Goal: Task Accomplishment & Management: Complete application form

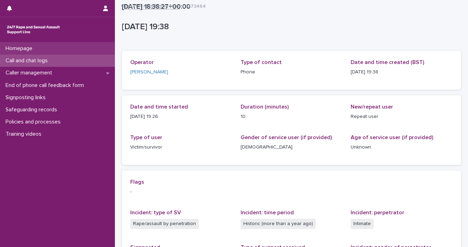
drag, startPoint x: 0, startPoint y: 0, endPoint x: 52, endPoint y: 51, distance: 72.6
click at [52, 51] on div "Homepage" at bounding box center [57, 48] width 115 height 12
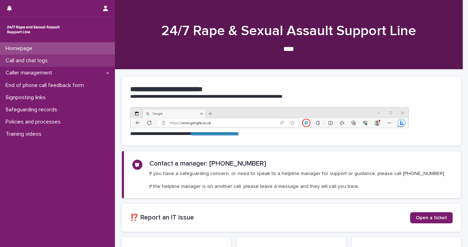
click at [48, 64] on p "Call and chat logs" at bounding box center [28, 60] width 50 height 7
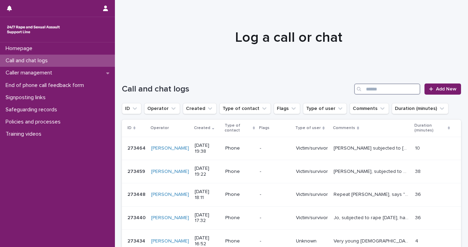
click at [361, 91] on input "Search" at bounding box center [387, 89] width 66 height 11
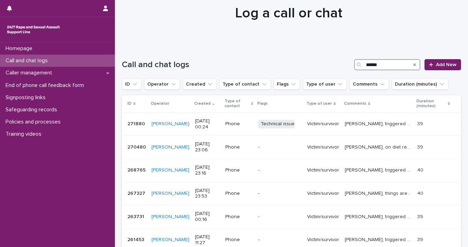
scroll to position [28, 0]
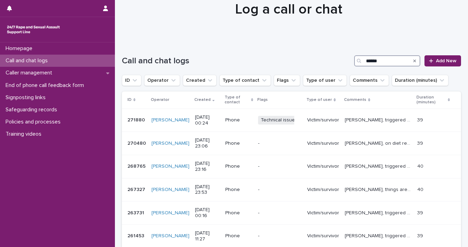
type input "******"
click at [429, 62] on icon at bounding box center [431, 60] width 4 height 5
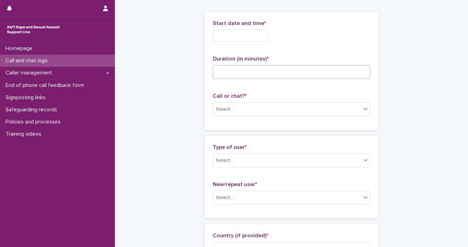
scroll to position [29, 0]
click at [233, 33] on input "text" at bounding box center [240, 35] width 55 height 12
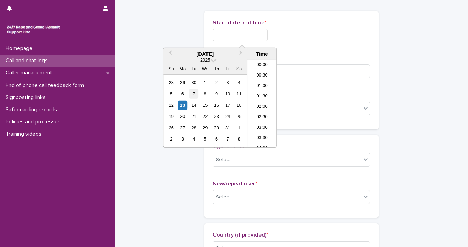
scroll to position [414, 0]
click at [180, 104] on div "13" at bounding box center [182, 105] width 9 height 9
drag, startPoint x: 239, startPoint y: 32, endPoint x: 370, endPoint y: 29, distance: 131.6
click at [370, 29] on div "**********" at bounding box center [291, 70] width 174 height 118
type input "**********"
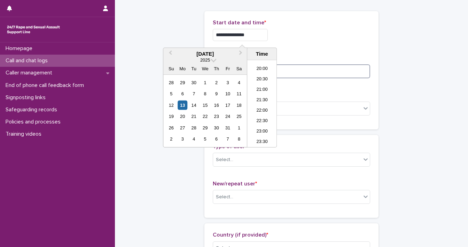
click at [345, 69] on input at bounding box center [291, 71] width 157 height 14
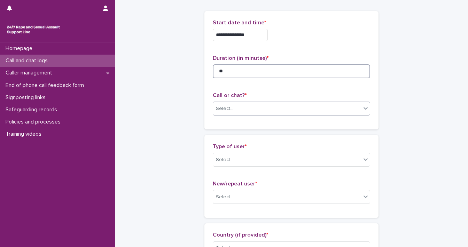
type input "**"
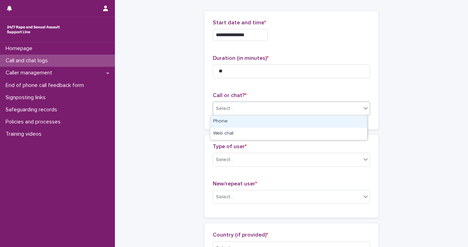
click at [355, 110] on div "Select..." at bounding box center [287, 108] width 148 height 11
click at [331, 123] on div "Phone" at bounding box center [288, 122] width 157 height 12
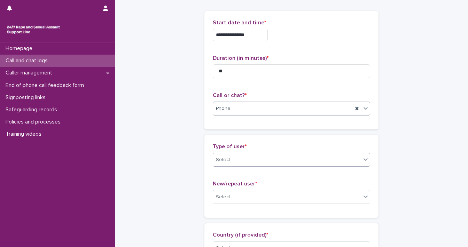
click at [362, 157] on icon at bounding box center [365, 159] width 7 height 7
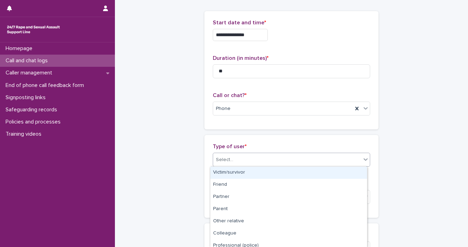
click at [341, 173] on div "Victim/survivor" at bounding box center [288, 173] width 157 height 12
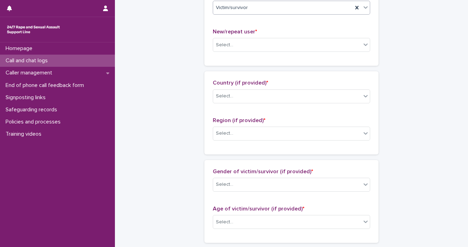
scroll to position [182, 0]
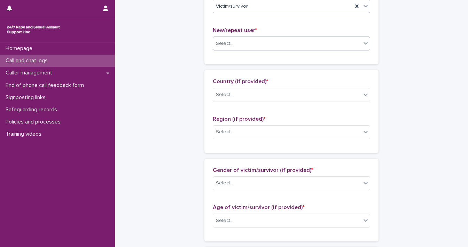
click at [362, 45] on icon at bounding box center [365, 43] width 7 height 7
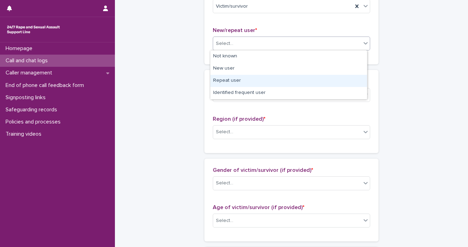
click at [338, 76] on div "Repeat user" at bounding box center [288, 81] width 157 height 12
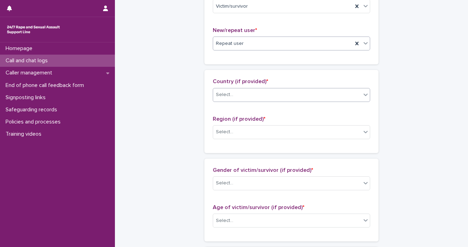
click at [358, 94] on div "Select..." at bounding box center [287, 94] width 148 height 11
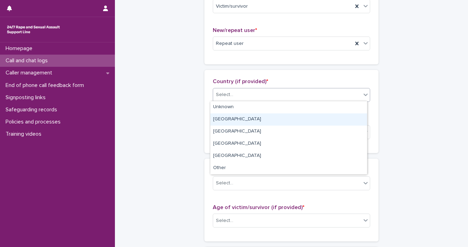
click at [335, 114] on div "[GEOGRAPHIC_DATA]" at bounding box center [288, 119] width 157 height 12
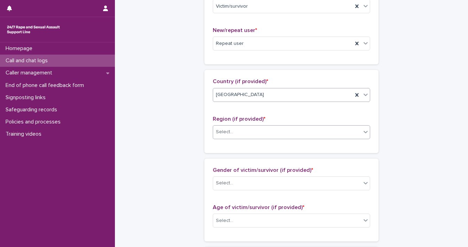
click at [362, 129] on icon at bounding box center [365, 131] width 7 height 7
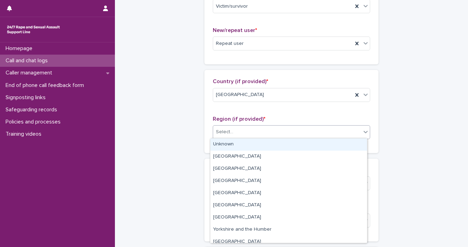
click at [344, 148] on div "Unknown" at bounding box center [288, 145] width 157 height 12
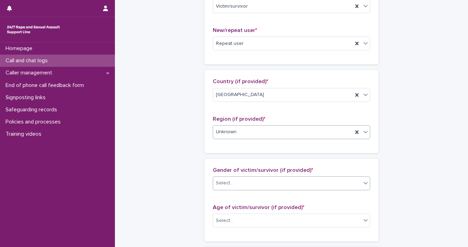
click at [362, 183] on icon at bounding box center [365, 183] width 7 height 7
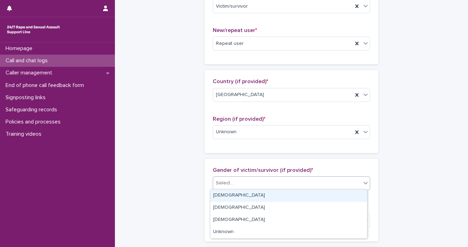
click at [319, 197] on div "[DEMOGRAPHIC_DATA]" at bounding box center [288, 196] width 157 height 12
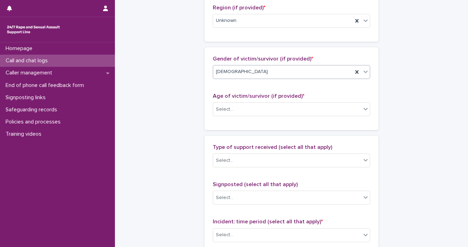
scroll to position [315, 0]
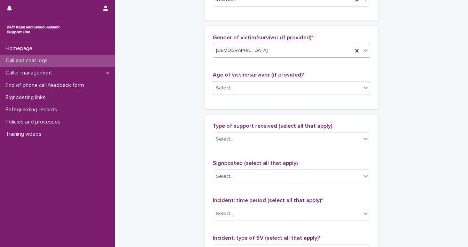
click at [362, 89] on icon at bounding box center [365, 87] width 7 height 7
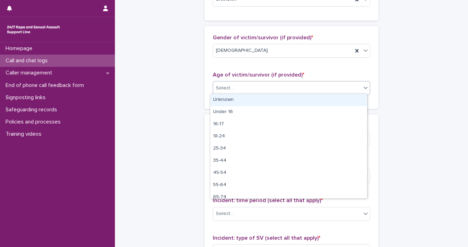
click at [351, 100] on div "Unknown" at bounding box center [288, 100] width 157 height 12
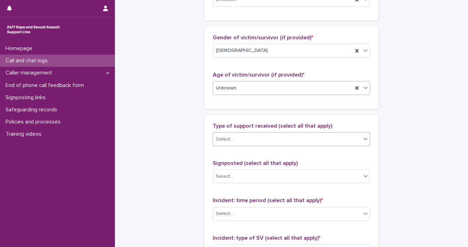
click at [363, 140] on icon at bounding box center [365, 138] width 7 height 7
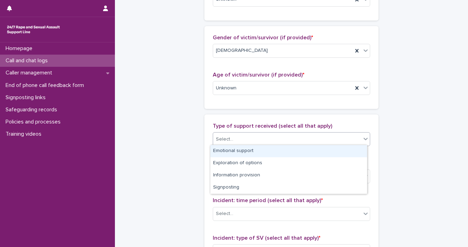
click at [355, 147] on div "Emotional support" at bounding box center [288, 151] width 157 height 12
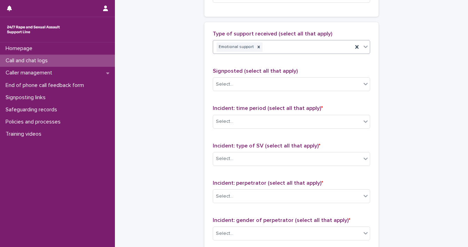
scroll to position [438, 0]
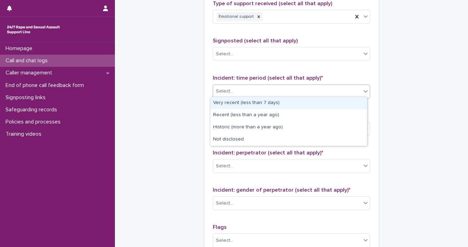
click at [354, 91] on div "Select..." at bounding box center [287, 91] width 148 height 11
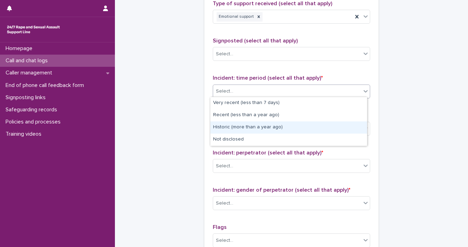
click at [342, 128] on div "Historic (more than a year ago)" at bounding box center [288, 128] width 157 height 12
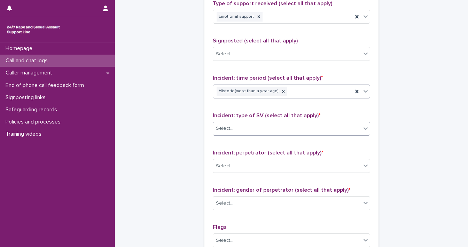
click at [361, 128] on span at bounding box center [361, 129] width 0 height 8
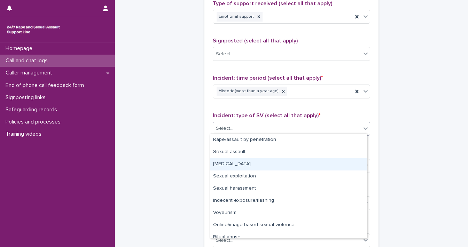
click at [346, 165] on div "[MEDICAL_DATA]" at bounding box center [288, 164] width 157 height 12
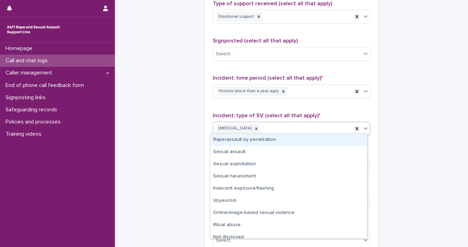
click at [362, 131] on div at bounding box center [365, 128] width 8 height 13
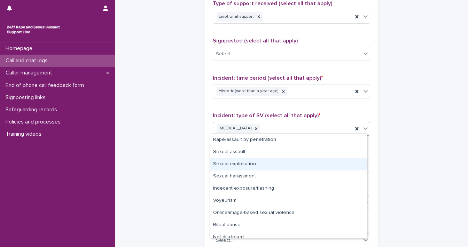
click at [351, 163] on div "Sexual exploitation" at bounding box center [288, 164] width 157 height 12
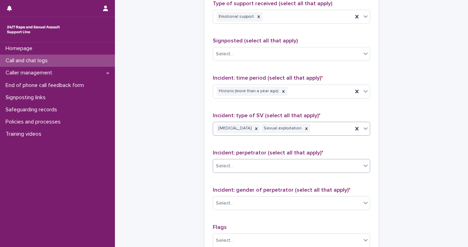
click at [362, 164] on icon at bounding box center [365, 165] width 7 height 7
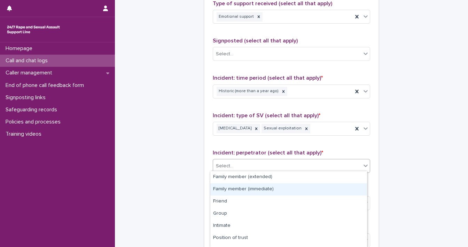
click at [340, 187] on div "Family member (immediate)" at bounding box center [288, 189] width 157 height 12
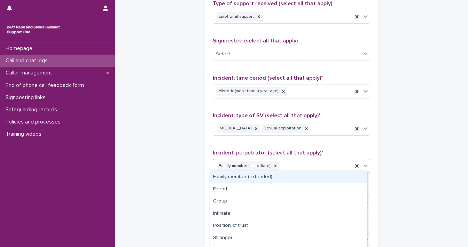
click at [362, 163] on icon at bounding box center [365, 165] width 7 height 7
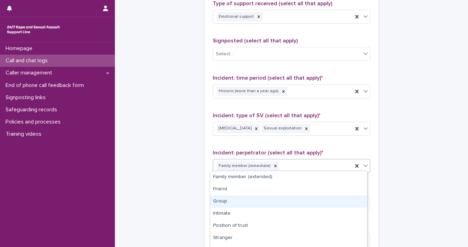
click at [338, 203] on div "Group" at bounding box center [288, 202] width 157 height 12
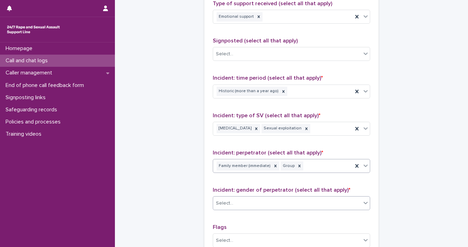
click at [362, 202] on icon at bounding box center [365, 202] width 7 height 7
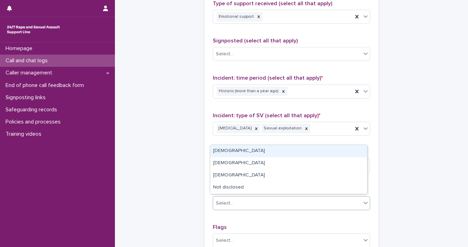
click at [311, 153] on div "[DEMOGRAPHIC_DATA]" at bounding box center [288, 151] width 157 height 12
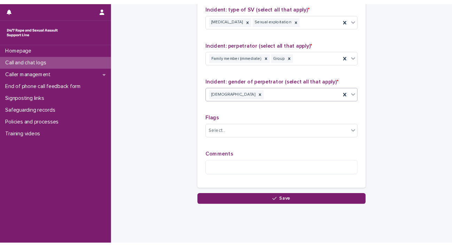
scroll to position [559, 0]
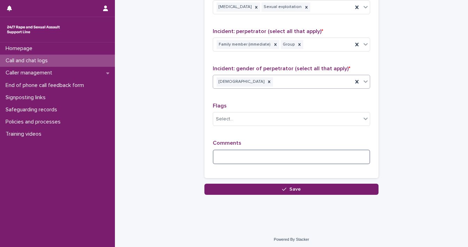
click at [283, 155] on textarea at bounding box center [291, 157] width 157 height 15
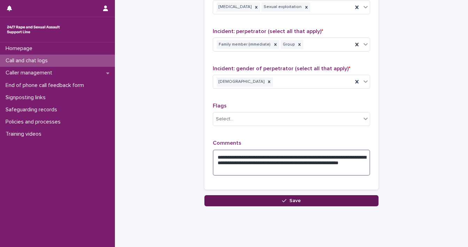
type textarea "**********"
click at [249, 202] on button "Save" at bounding box center [291, 200] width 174 height 11
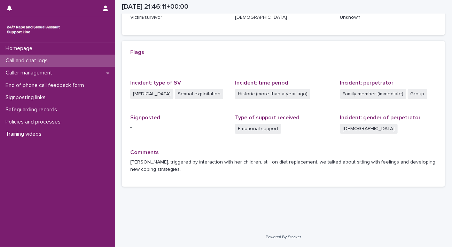
scroll to position [130, 0]
click at [64, 45] on div "Homepage" at bounding box center [57, 48] width 115 height 12
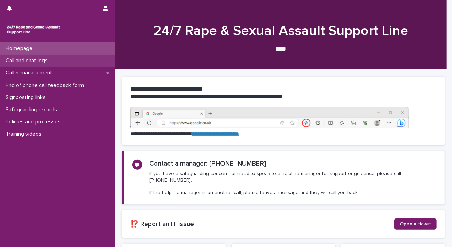
click at [60, 65] on div "Call and chat logs" at bounding box center [57, 61] width 115 height 12
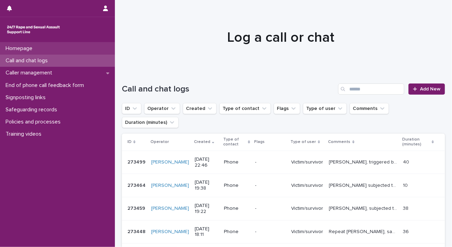
click at [55, 48] on div "Homepage" at bounding box center [57, 48] width 115 height 12
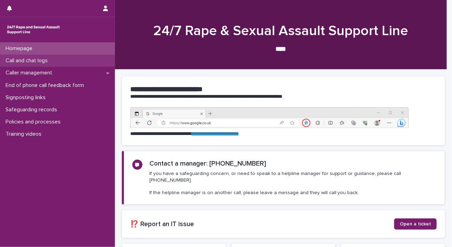
click at [53, 61] on p "Call and chat logs" at bounding box center [28, 60] width 50 height 7
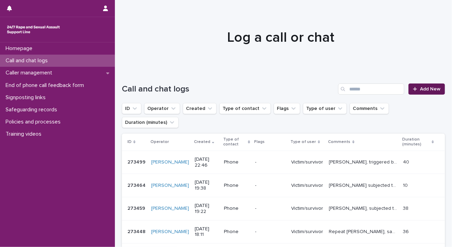
click at [424, 92] on link "Add New" at bounding box center [426, 89] width 37 height 11
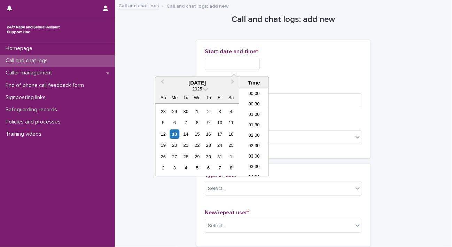
click at [246, 64] on input "text" at bounding box center [232, 64] width 55 height 12
click at [175, 135] on div "13" at bounding box center [174, 134] width 9 height 9
drag, startPoint x: 233, startPoint y: 61, endPoint x: 289, endPoint y: 67, distance: 56.8
click at [289, 67] on div "**********" at bounding box center [283, 64] width 157 height 12
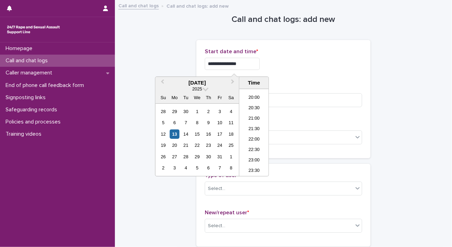
click at [241, 63] on input "**********" at bounding box center [232, 64] width 55 height 12
drag, startPoint x: 231, startPoint y: 63, endPoint x: 269, endPoint y: 67, distance: 38.2
click at [260, 67] on input "**********" at bounding box center [232, 64] width 55 height 12
type input "**********"
click at [323, 103] on input at bounding box center [283, 100] width 157 height 14
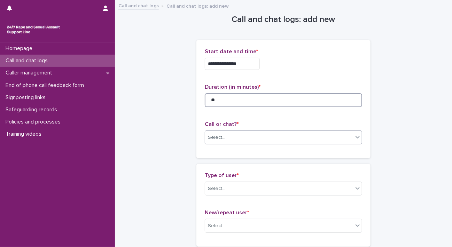
type input "**"
click at [339, 134] on div "Select..." at bounding box center [279, 137] width 148 height 11
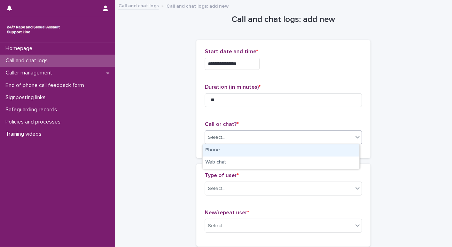
click at [326, 155] on div "Phone" at bounding box center [281, 150] width 157 height 12
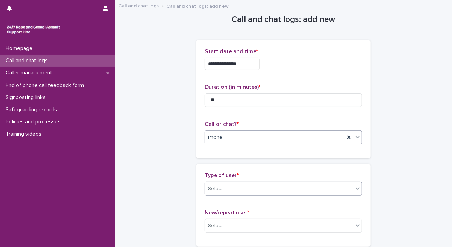
click at [356, 188] on icon at bounding box center [357, 188] width 7 height 7
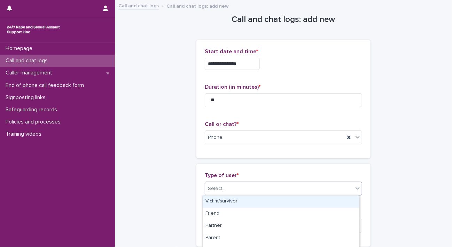
click at [318, 205] on div "Victim/survivor" at bounding box center [281, 202] width 157 height 12
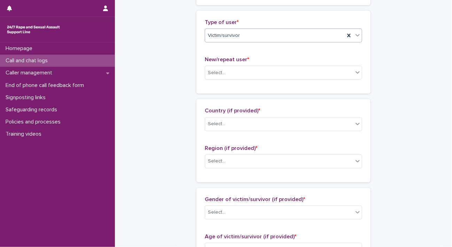
scroll to position [167, 0]
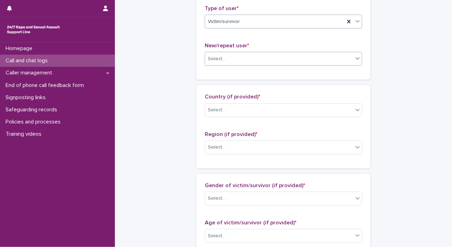
click at [354, 55] on icon at bounding box center [357, 58] width 7 height 7
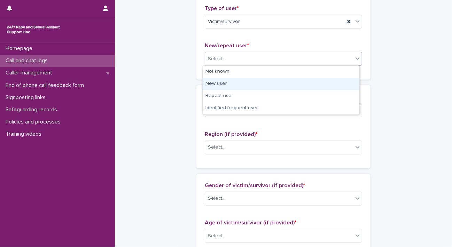
click at [325, 87] on div "New user" at bounding box center [281, 84] width 157 height 12
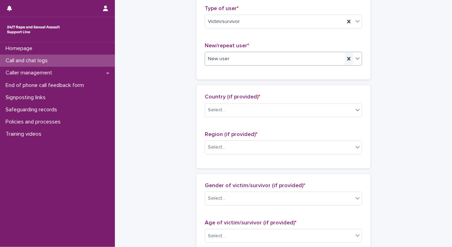
click at [346, 60] on icon at bounding box center [348, 58] width 7 height 7
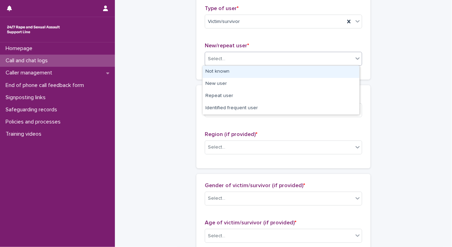
click at [355, 58] on icon at bounding box center [357, 58] width 7 height 7
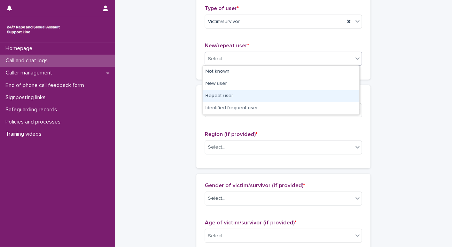
click at [333, 91] on div "Repeat user" at bounding box center [281, 96] width 157 height 12
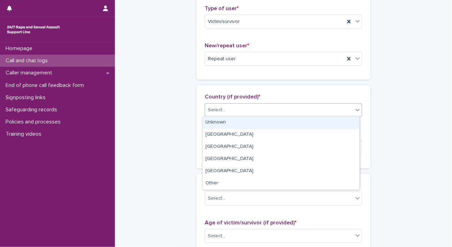
click at [358, 112] on icon at bounding box center [357, 110] width 7 height 7
click at [351, 124] on div "Unknown" at bounding box center [281, 123] width 157 height 12
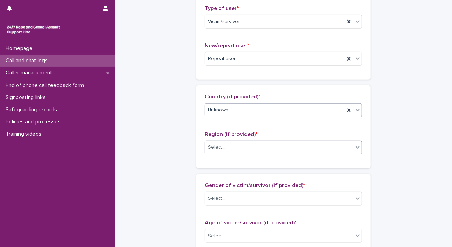
click at [358, 148] on icon at bounding box center [357, 147] width 7 height 7
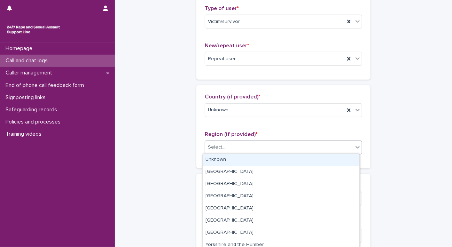
drag, startPoint x: 339, startPoint y: 164, endPoint x: 426, endPoint y: 125, distance: 95.1
click at [342, 162] on div "Unknown" at bounding box center [281, 160] width 157 height 12
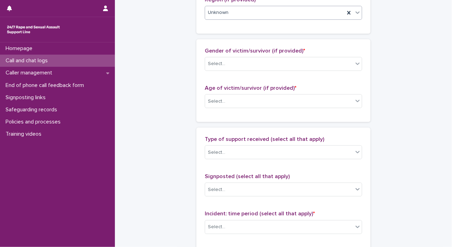
scroll to position [315, 0]
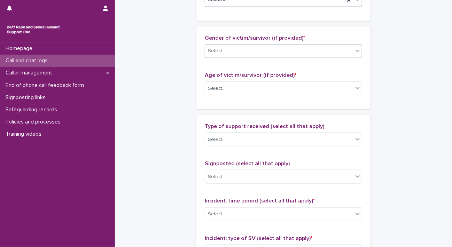
click at [337, 52] on div "Select..." at bounding box center [279, 50] width 148 height 11
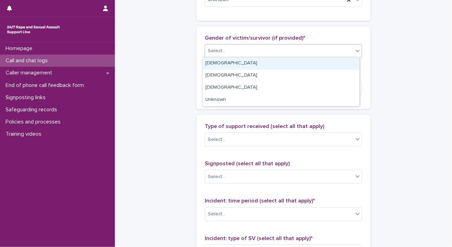
click at [334, 62] on div "[DEMOGRAPHIC_DATA]" at bounding box center [281, 63] width 157 height 12
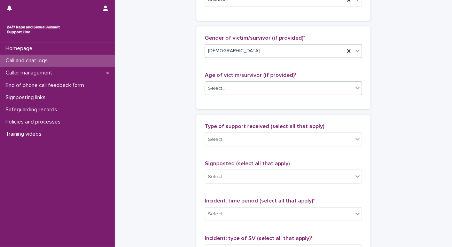
click at [354, 89] on icon at bounding box center [357, 88] width 7 height 7
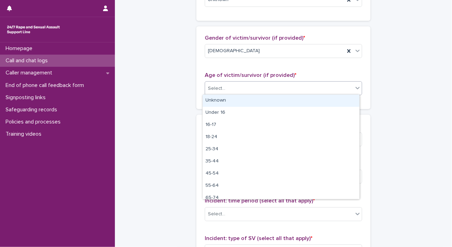
click at [351, 94] on div "Select..." at bounding box center [283, 88] width 157 height 14
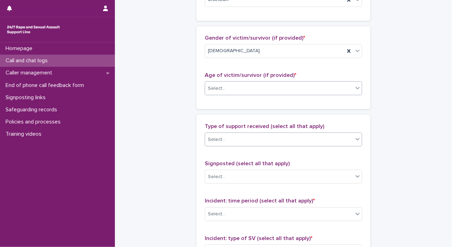
click at [359, 137] on div at bounding box center [357, 139] width 8 height 13
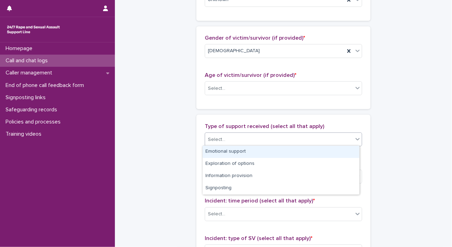
click at [351, 146] on div "Emotional support" at bounding box center [281, 152] width 157 height 12
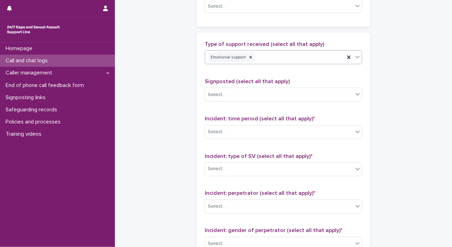
scroll to position [426, 0]
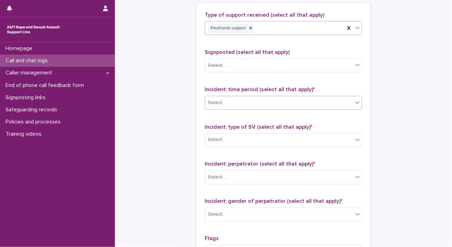
click at [355, 105] on div at bounding box center [357, 102] width 8 height 13
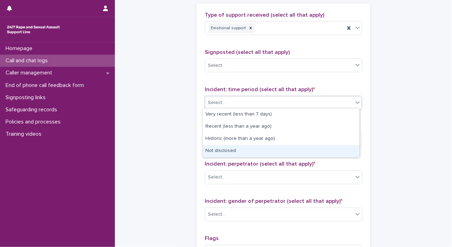
click at [341, 149] on div "Not disclosed" at bounding box center [281, 151] width 157 height 12
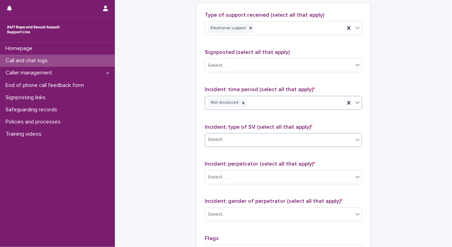
click at [354, 141] on icon at bounding box center [357, 139] width 7 height 7
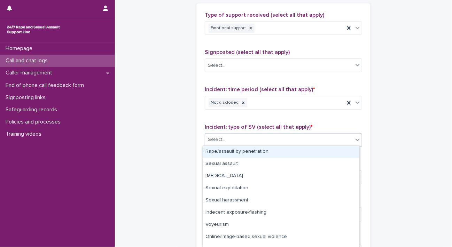
click at [344, 148] on div "Rape/assault by penetration" at bounding box center [281, 152] width 157 height 12
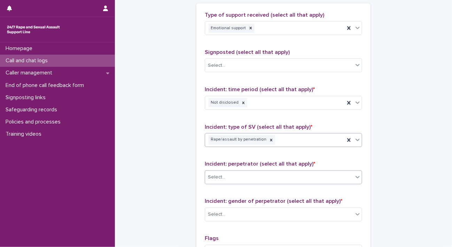
click at [355, 177] on icon at bounding box center [357, 177] width 4 height 2
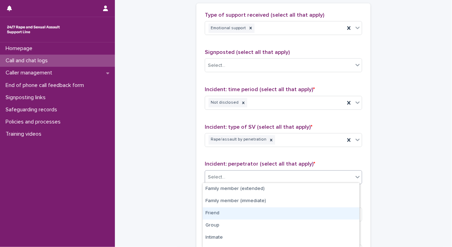
scroll to position [69, 0]
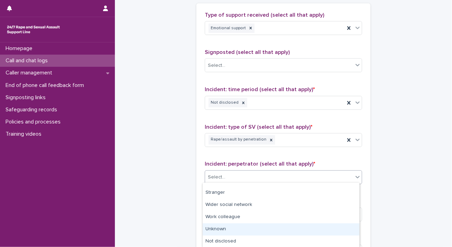
click at [326, 234] on div "Unknown" at bounding box center [281, 230] width 157 height 12
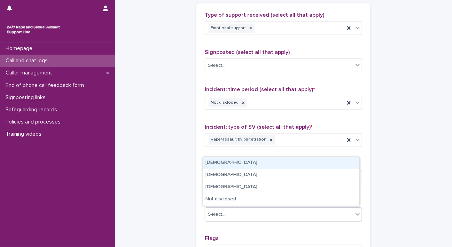
click at [349, 213] on div "Select..." at bounding box center [279, 214] width 148 height 11
click at [292, 163] on div "[DEMOGRAPHIC_DATA]" at bounding box center [281, 163] width 157 height 12
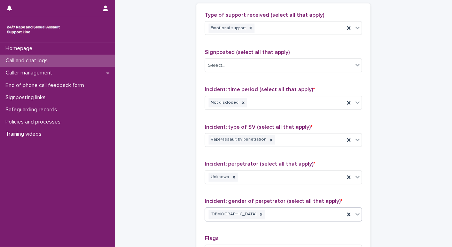
scroll to position [554, 0]
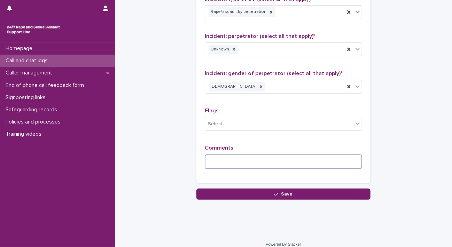
click at [305, 162] on textarea at bounding box center [283, 162] width 157 height 15
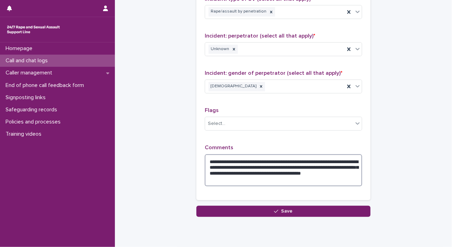
drag, startPoint x: 206, startPoint y: 158, endPoint x: 261, endPoint y: 181, distance: 59.7
click at [261, 181] on textarea "**********" at bounding box center [283, 171] width 157 height 32
click at [282, 178] on textarea "**********" at bounding box center [283, 171] width 157 height 32
click at [282, 159] on textarea "**********" at bounding box center [283, 171] width 157 height 32
click at [295, 165] on textarea "**********" at bounding box center [283, 171] width 157 height 32
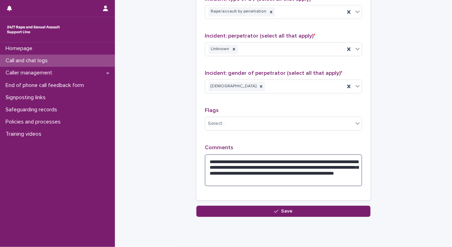
click at [213, 171] on textarea "**********" at bounding box center [283, 171] width 157 height 32
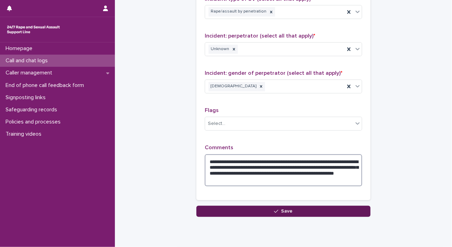
type textarea "**********"
click at [279, 206] on button "Save" at bounding box center [283, 211] width 174 height 11
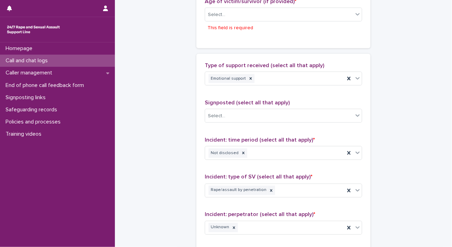
scroll to position [391, 0]
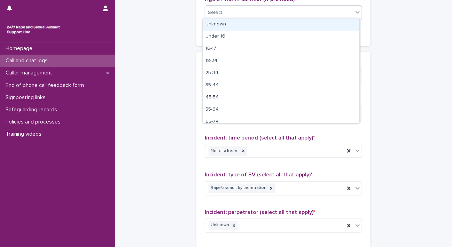
click at [354, 13] on icon at bounding box center [357, 12] width 7 height 7
click at [331, 23] on div "Unknown" at bounding box center [281, 24] width 157 height 12
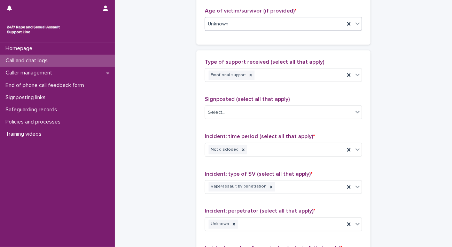
scroll to position [577, 0]
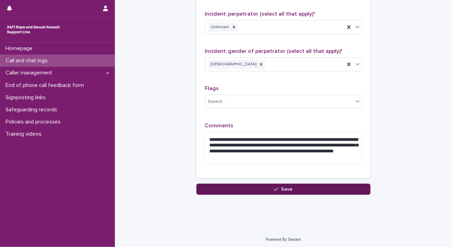
click at [337, 190] on button "Save" at bounding box center [283, 189] width 174 height 11
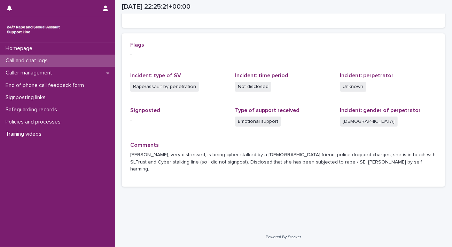
scroll to position [130, 0]
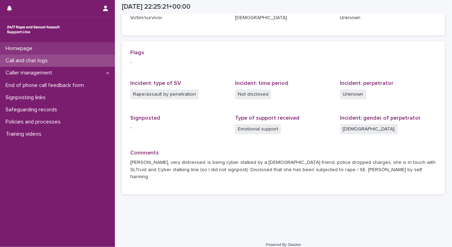
click at [53, 52] on div "Homepage" at bounding box center [57, 48] width 115 height 12
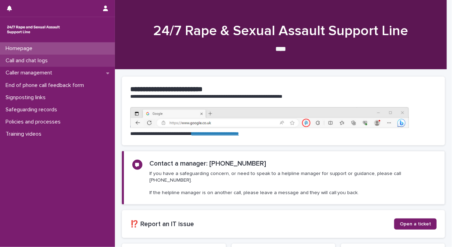
click at [53, 63] on p "Call and chat logs" at bounding box center [28, 60] width 50 height 7
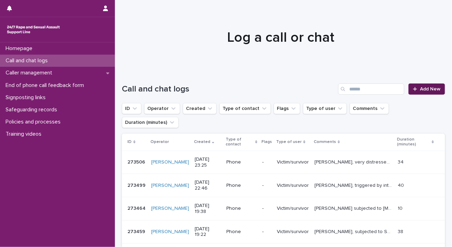
click at [420, 91] on span "Add New" at bounding box center [430, 89] width 21 height 5
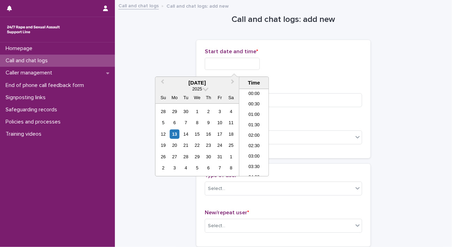
click at [236, 65] on input "text" at bounding box center [232, 64] width 55 height 12
click at [177, 132] on div "13" at bounding box center [174, 134] width 9 height 9
drag, startPoint x: 231, startPoint y: 63, endPoint x: 297, endPoint y: 58, distance: 65.7
click at [297, 58] on div "**********" at bounding box center [283, 64] width 157 height 12
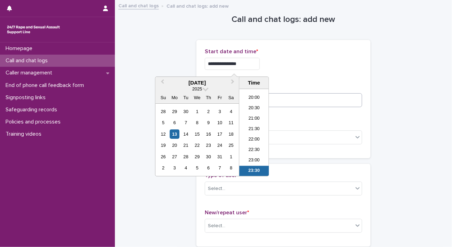
type input "**********"
click at [319, 102] on input at bounding box center [283, 100] width 157 height 14
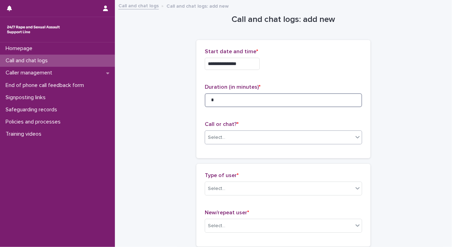
type input "*"
click at [345, 140] on div "Select..." at bounding box center [279, 137] width 148 height 11
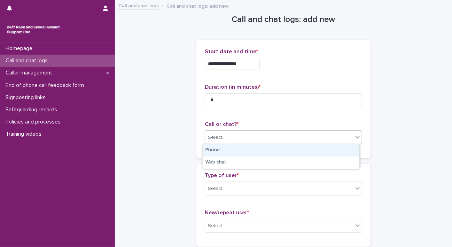
click at [326, 154] on div "Phone" at bounding box center [281, 150] width 157 height 12
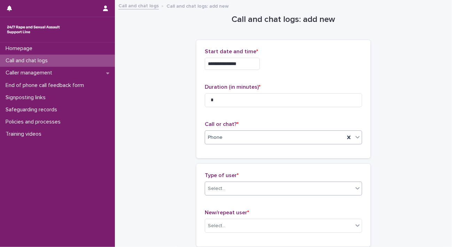
click at [358, 187] on div at bounding box center [357, 188] width 8 height 13
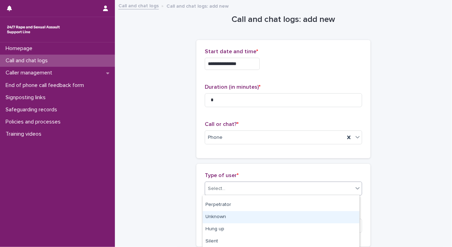
click at [336, 220] on div "Unknown" at bounding box center [281, 217] width 157 height 12
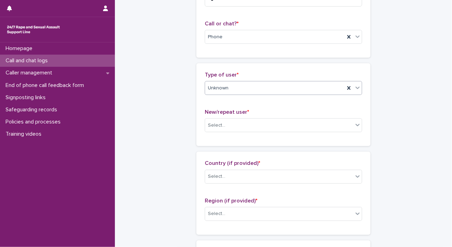
scroll to position [172, 0]
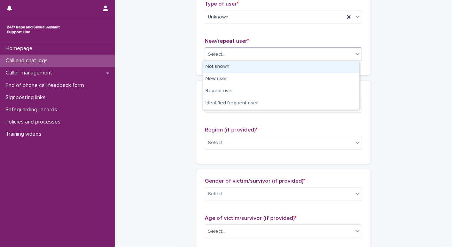
click at [354, 56] on icon at bounding box center [357, 53] width 7 height 7
click at [342, 68] on div "Not known" at bounding box center [281, 67] width 157 height 12
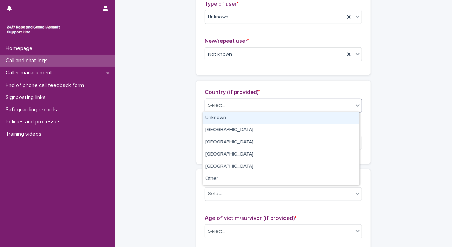
click at [356, 107] on icon at bounding box center [357, 105] width 7 height 7
click at [350, 116] on div "Unknown" at bounding box center [281, 118] width 157 height 12
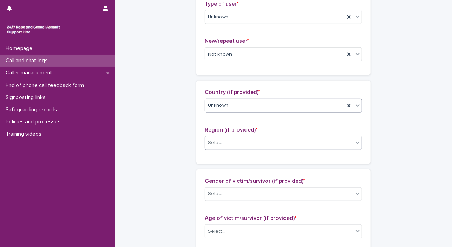
click at [354, 140] on icon at bounding box center [357, 142] width 7 height 7
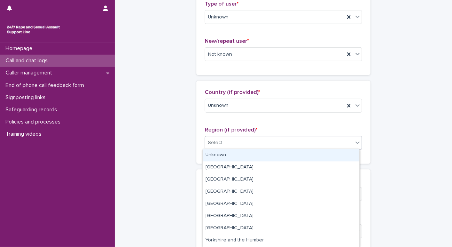
click at [349, 154] on div "Unknown" at bounding box center [281, 155] width 157 height 12
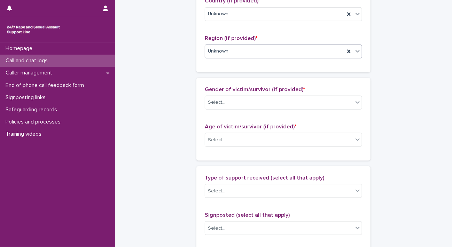
scroll to position [279, 0]
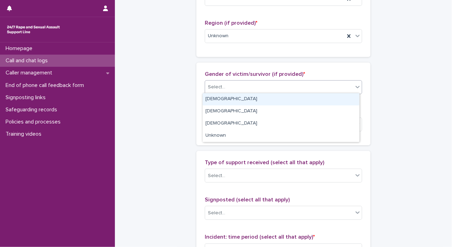
click at [353, 86] on div at bounding box center [357, 87] width 8 height 13
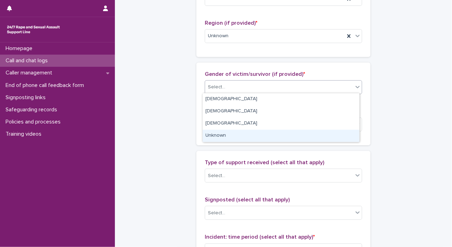
click at [337, 133] on div "Unknown" at bounding box center [281, 136] width 157 height 12
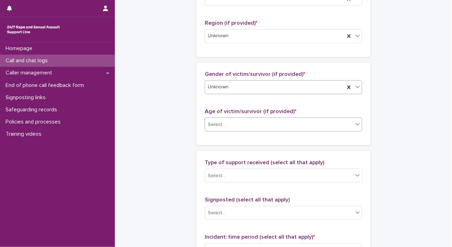
click at [353, 123] on div at bounding box center [357, 124] width 8 height 13
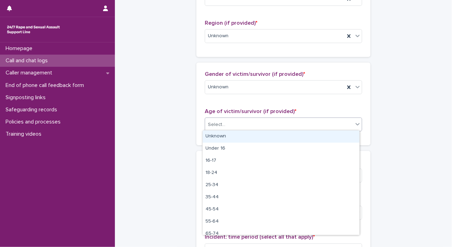
click at [343, 131] on div "Unknown" at bounding box center [281, 137] width 157 height 12
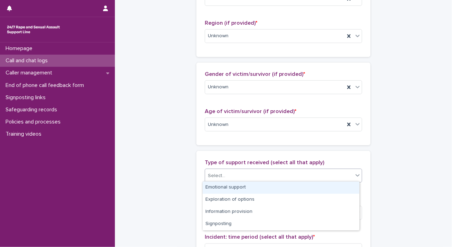
click at [346, 175] on div "Select..." at bounding box center [279, 175] width 148 height 11
click at [382, 151] on div "**********" at bounding box center [283, 98] width 323 height 753
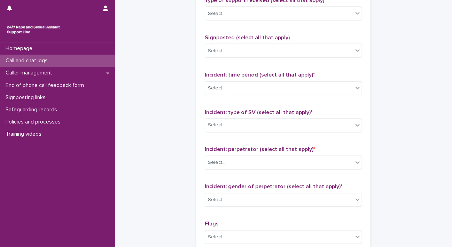
scroll to position [459, 0]
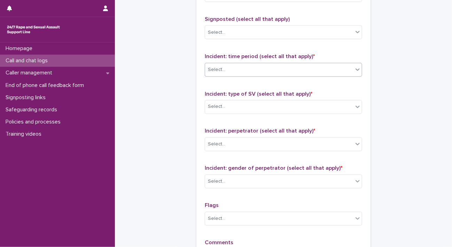
click at [355, 72] on div at bounding box center [357, 69] width 8 height 13
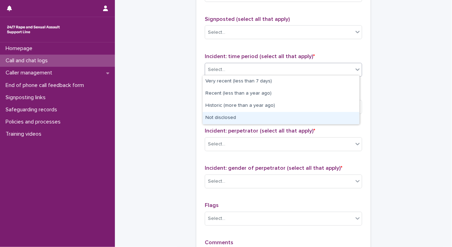
click at [337, 115] on div "Not disclosed" at bounding box center [281, 118] width 157 height 12
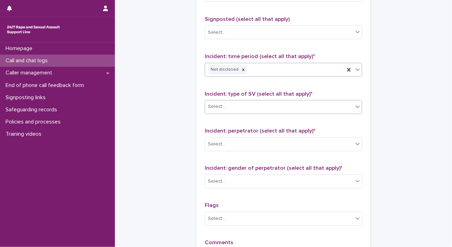
click at [354, 106] on icon at bounding box center [357, 106] width 7 height 7
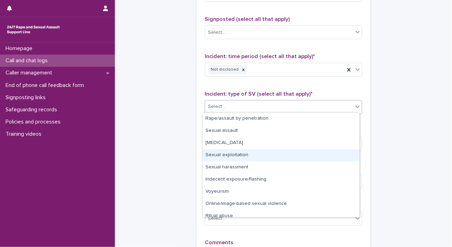
scroll to position [17, 0]
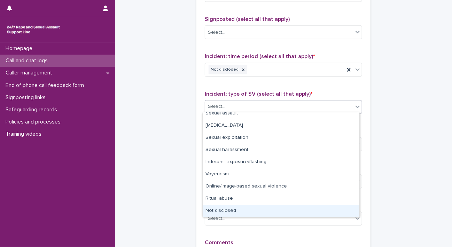
click at [347, 208] on div "Not disclosed" at bounding box center [281, 211] width 157 height 12
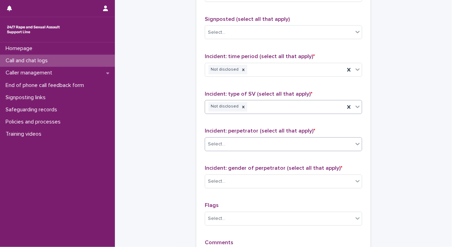
click at [353, 145] on div at bounding box center [357, 144] width 8 height 13
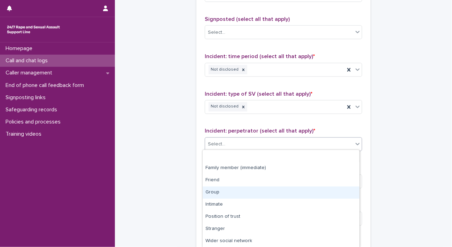
scroll to position [36, 0]
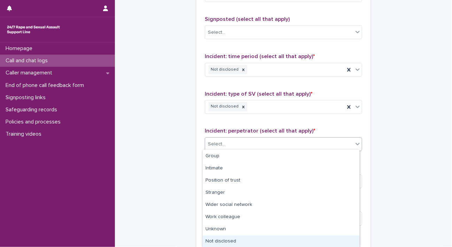
click at [344, 238] on div "Not disclosed" at bounding box center [281, 242] width 157 height 12
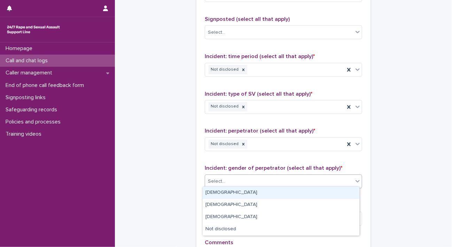
click at [357, 178] on icon at bounding box center [357, 181] width 7 height 7
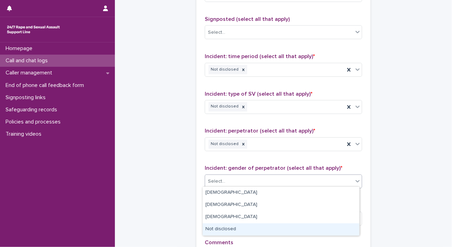
click at [330, 226] on div "Not disclosed" at bounding box center [281, 230] width 157 height 12
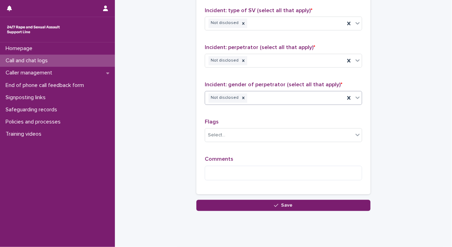
scroll to position [559, 0]
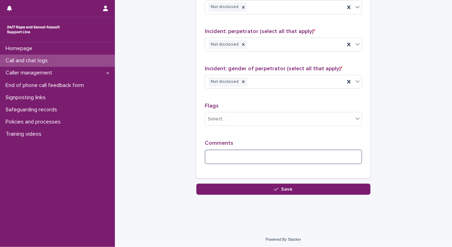
click at [280, 153] on textarea at bounding box center [283, 157] width 157 height 15
type textarea "*"
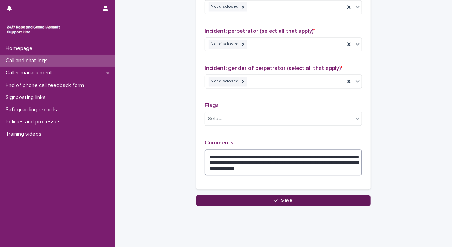
type textarea "**********"
click at [303, 200] on button "Save" at bounding box center [283, 200] width 174 height 11
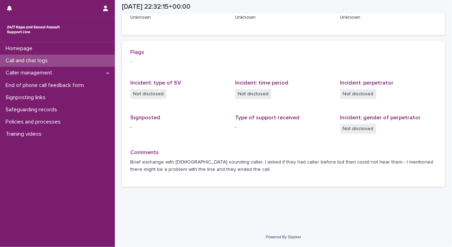
scroll to position [130, 0]
click at [40, 47] on div "Homepage" at bounding box center [57, 48] width 115 height 12
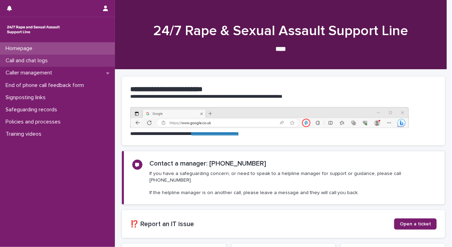
click at [40, 63] on p "Call and chat logs" at bounding box center [28, 60] width 50 height 7
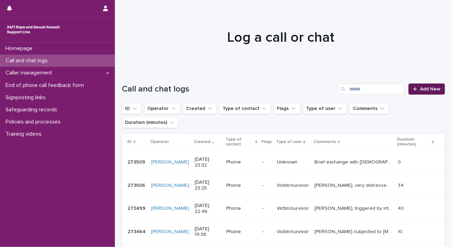
click at [413, 90] on icon at bounding box center [415, 89] width 4 height 4
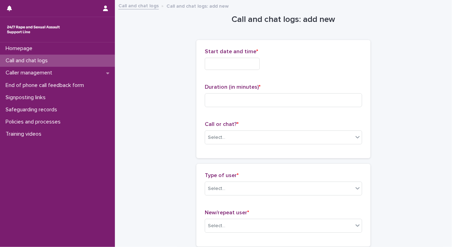
click at [241, 64] on input "text" at bounding box center [232, 64] width 55 height 12
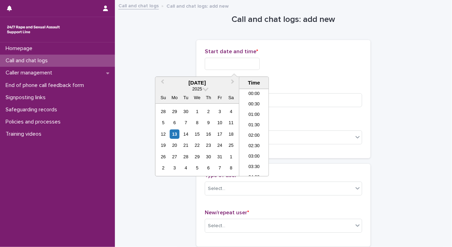
scroll to position [414, 0]
click at [178, 134] on div "13" at bounding box center [174, 134] width 9 height 9
drag, startPoint x: 231, startPoint y: 60, endPoint x: 359, endPoint y: 63, distance: 128.5
click at [359, 63] on div "**********" at bounding box center [283, 64] width 157 height 12
type input "**********"
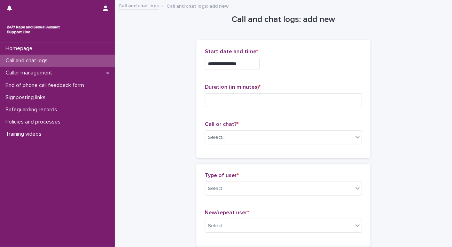
click at [346, 92] on div "Duration (in minutes) *" at bounding box center [283, 98] width 157 height 29
click at [321, 104] on input at bounding box center [283, 100] width 157 height 14
type input "*"
click at [347, 137] on div "Select..." at bounding box center [279, 137] width 148 height 11
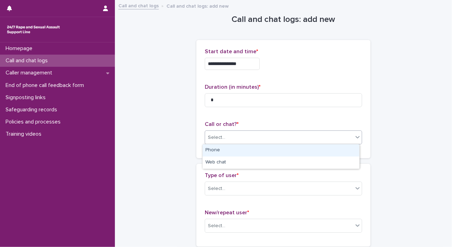
click at [330, 155] on div "Phone" at bounding box center [281, 150] width 157 height 12
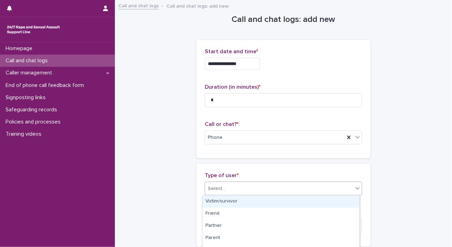
click at [354, 190] on icon at bounding box center [357, 188] width 7 height 7
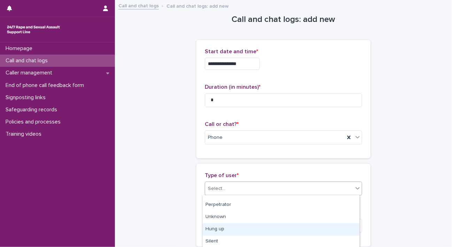
click at [330, 233] on div "Hung up" at bounding box center [281, 230] width 157 height 12
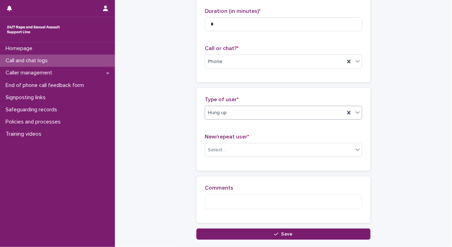
scroll to position [123, 0]
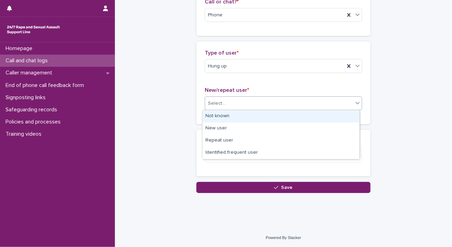
click at [354, 102] on icon at bounding box center [357, 103] width 7 height 7
click at [323, 117] on div "Not known" at bounding box center [281, 116] width 157 height 12
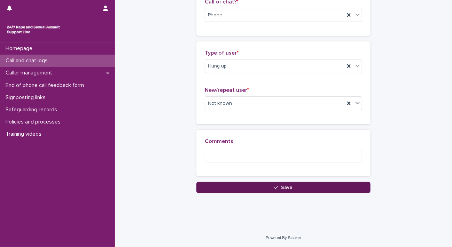
click at [320, 188] on button "Save" at bounding box center [283, 187] width 174 height 11
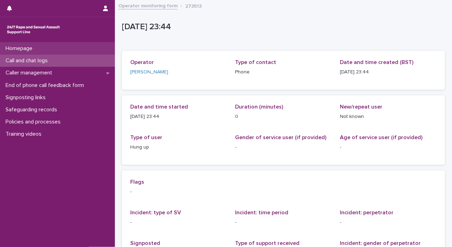
click at [21, 49] on p "Homepage" at bounding box center [20, 48] width 35 height 7
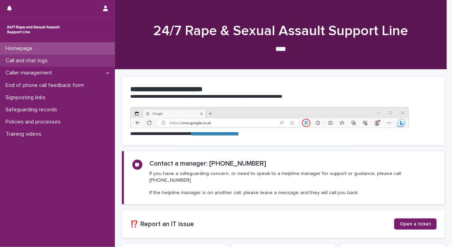
click at [20, 62] on p "Call and chat logs" at bounding box center [28, 60] width 50 height 7
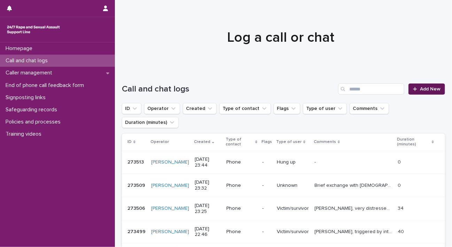
click at [418, 85] on link "Add New" at bounding box center [426, 89] width 37 height 11
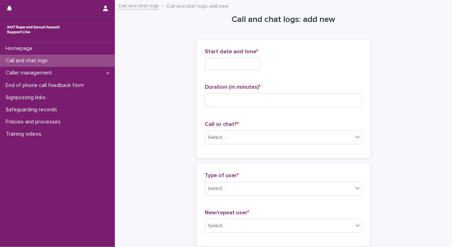
click at [238, 65] on input "text" at bounding box center [232, 64] width 55 height 12
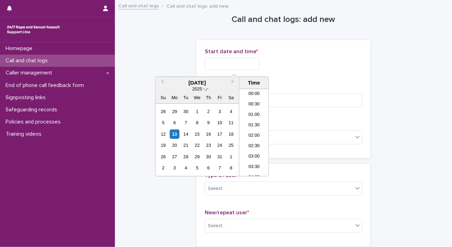
scroll to position [414, 0]
click at [173, 133] on div "13" at bounding box center [174, 134] width 9 height 9
drag, startPoint x: 233, startPoint y: 64, endPoint x: 237, endPoint y: 62, distance: 4.4
click at [237, 62] on input "**********" at bounding box center [232, 64] width 55 height 12
drag, startPoint x: 231, startPoint y: 63, endPoint x: 361, endPoint y: 53, distance: 130.6
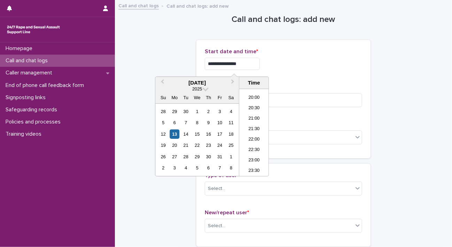
click at [345, 54] on div "**********" at bounding box center [283, 61] width 157 height 27
type input "**********"
click at [331, 102] on input at bounding box center [283, 100] width 157 height 14
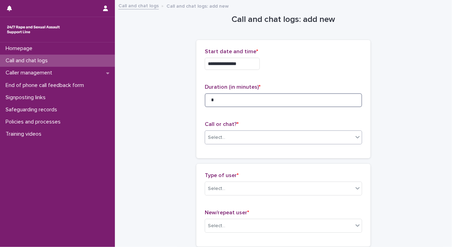
type input "*"
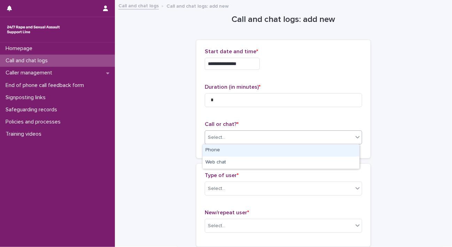
click at [355, 136] on icon at bounding box center [357, 137] width 4 height 2
click at [325, 154] on div "Phone" at bounding box center [281, 150] width 157 height 12
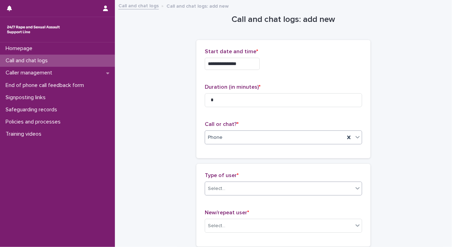
click at [354, 190] on icon at bounding box center [357, 188] width 7 height 7
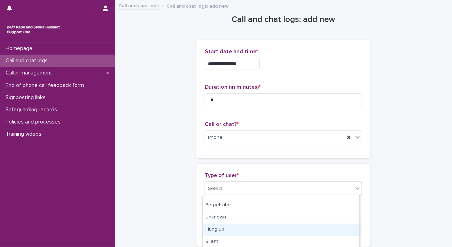
click at [336, 226] on div "Hung up" at bounding box center [281, 230] width 157 height 12
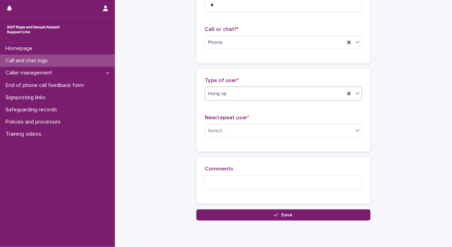
scroll to position [118, 0]
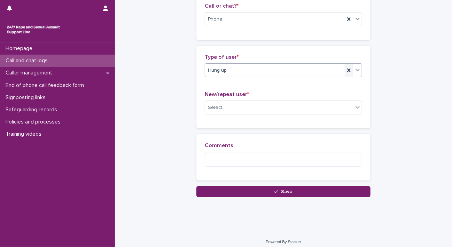
click at [348, 71] on icon at bounding box center [348, 70] width 7 height 7
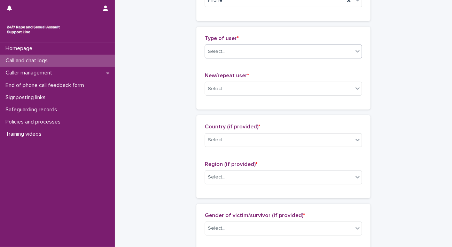
scroll to position [77, 0]
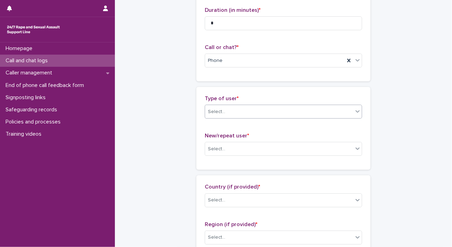
click at [355, 110] on icon at bounding box center [357, 111] width 4 height 2
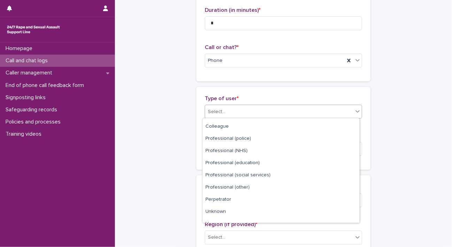
scroll to position [78, 0]
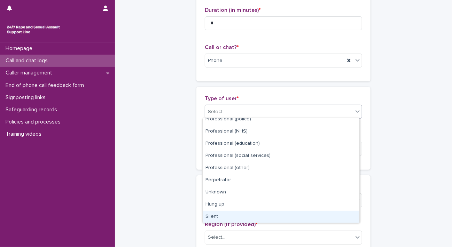
click at [315, 212] on div "Silent" at bounding box center [281, 217] width 157 height 12
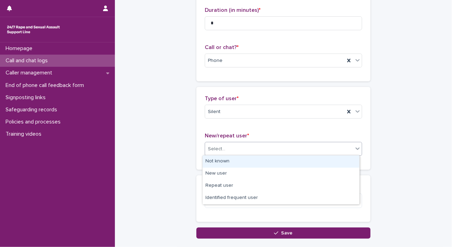
click at [354, 148] on icon at bounding box center [357, 148] width 7 height 7
click at [327, 158] on div "Not known" at bounding box center [281, 162] width 157 height 12
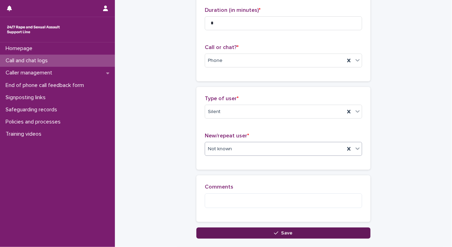
click at [330, 235] on button "Save" at bounding box center [283, 233] width 174 height 11
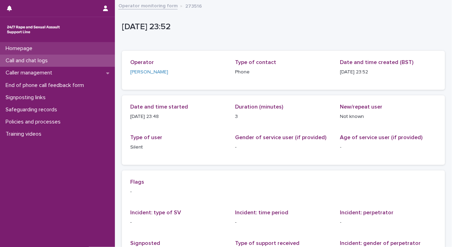
click at [23, 52] on div "Homepage" at bounding box center [57, 48] width 115 height 12
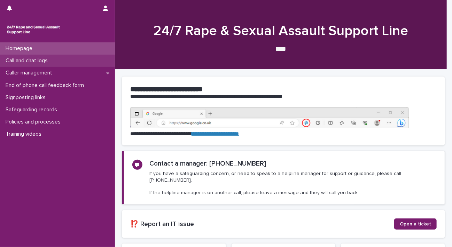
click at [22, 62] on p "Call and chat logs" at bounding box center [28, 60] width 50 height 7
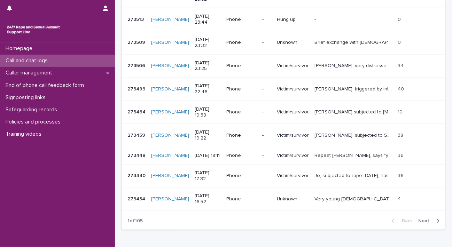
scroll to position [167, 0]
click at [421, 218] on span "Next" at bounding box center [425, 220] width 15 height 5
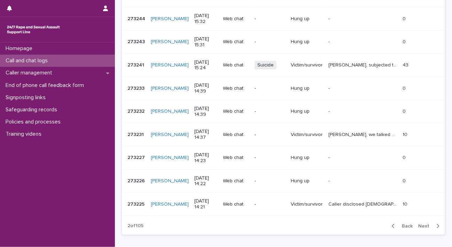
click at [398, 224] on span "Back" at bounding box center [405, 226] width 15 height 5
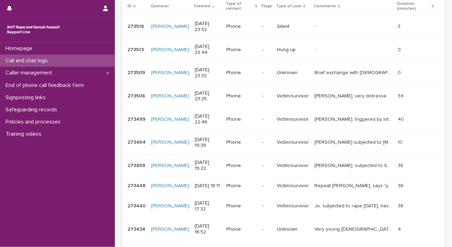
scroll to position [135, 0]
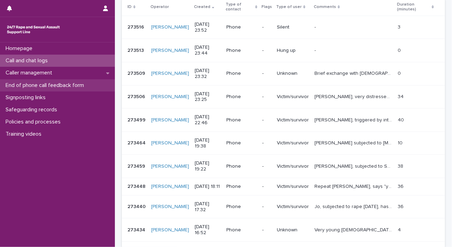
click at [44, 86] on p "End of phone call feedback form" at bounding box center [46, 85] width 87 height 7
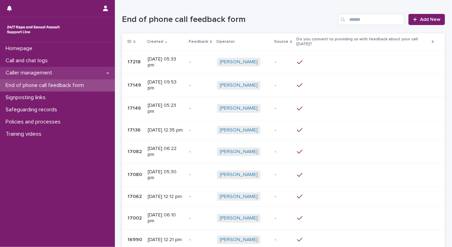
click at [43, 72] on p "Caller management" at bounding box center [30, 73] width 55 height 7
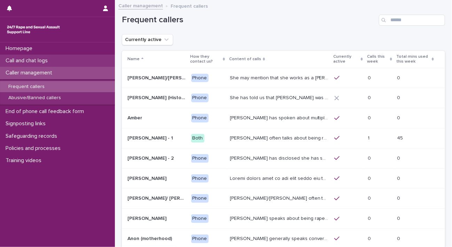
click at [28, 58] on p "Call and chat logs" at bounding box center [28, 60] width 50 height 7
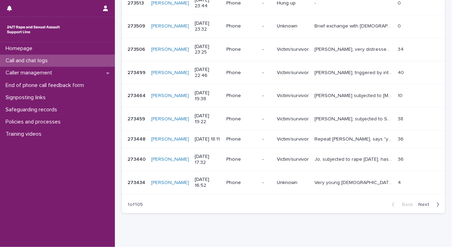
scroll to position [199, 0]
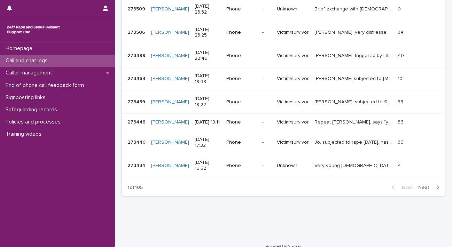
click at [423, 185] on span "Next" at bounding box center [425, 187] width 15 height 5
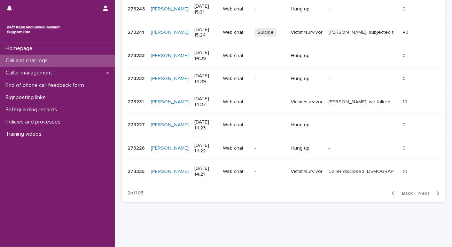
click at [423, 191] on span "Next" at bounding box center [425, 193] width 15 height 5
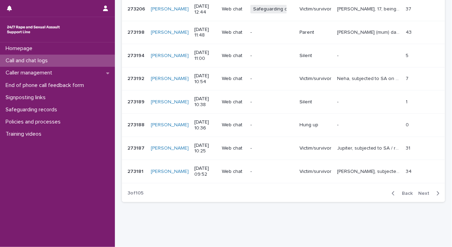
click at [403, 191] on span "Back" at bounding box center [405, 193] width 15 height 5
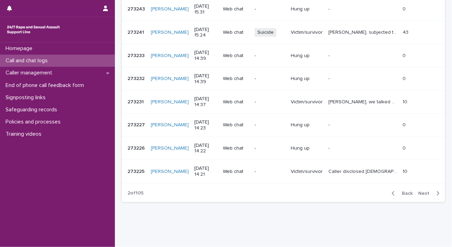
click at [402, 191] on span "Back" at bounding box center [405, 193] width 15 height 5
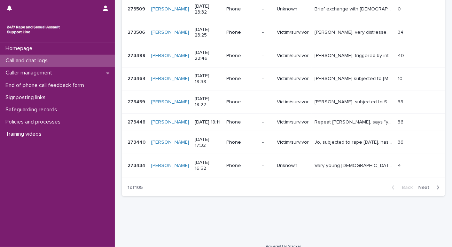
click at [418, 185] on span "Next" at bounding box center [425, 187] width 15 height 5
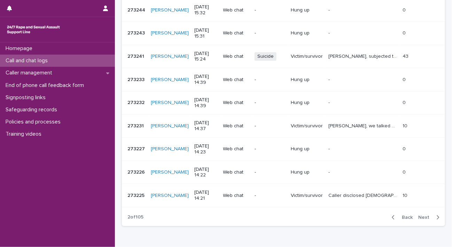
scroll to position [176, 0]
click at [419, 214] on span "Next" at bounding box center [425, 216] width 15 height 5
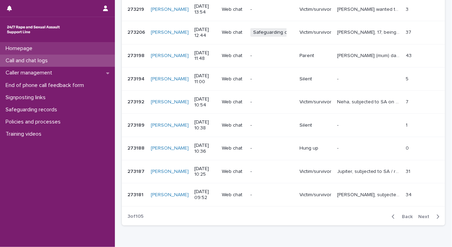
click at [22, 47] on p "Homepage" at bounding box center [20, 48] width 35 height 7
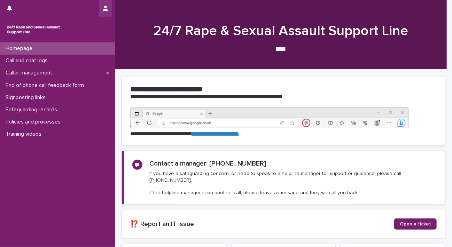
click at [105, 13] on button "button" at bounding box center [105, 8] width 13 height 17
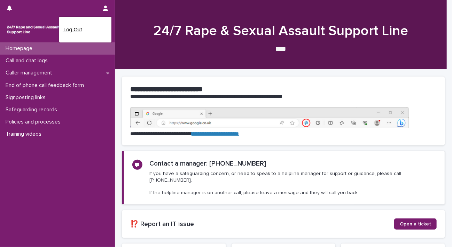
click at [77, 30] on p "Log Out" at bounding box center [85, 30] width 44 height 12
